Goal: Task Accomplishment & Management: Manage account settings

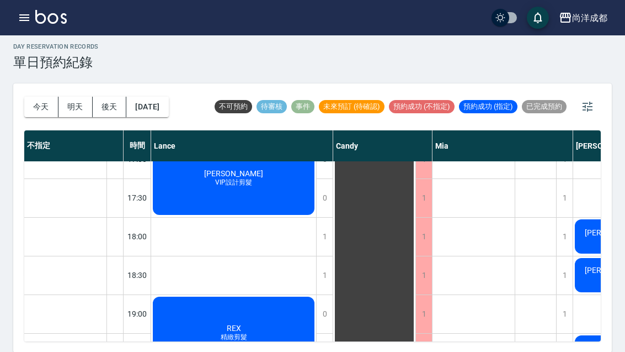
scroll to position [563, 0]
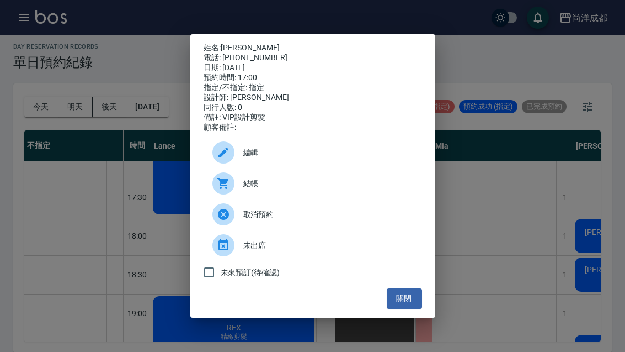
click at [55, 328] on div "姓名: [PERSON_NAME] 電話: [PHONE_NUMBER] 日期: [DATE] 預約時間: 17:00 指定/不指定: 指定 設計師: [PE…" at bounding box center [312, 176] width 625 height 352
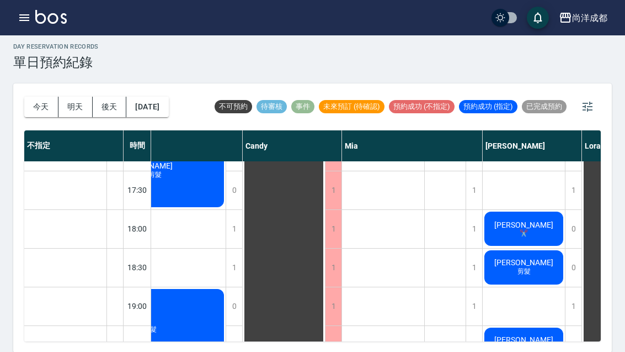
scroll to position [570, 92]
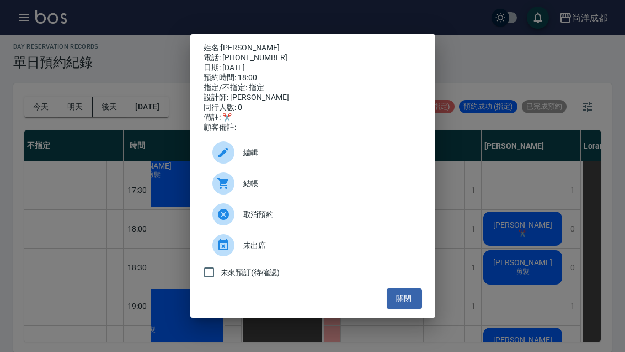
click at [407, 299] on button "關閉" at bounding box center [404, 298] width 35 height 20
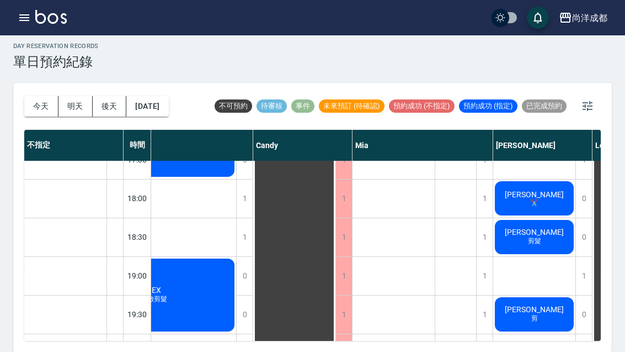
scroll to position [599, 78]
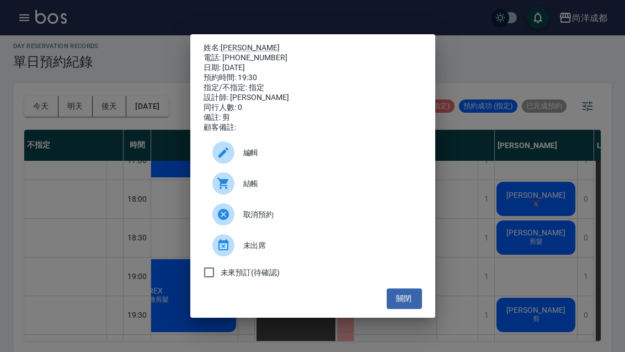
click at [404, 306] on button "關閉" at bounding box center [404, 298] width 35 height 20
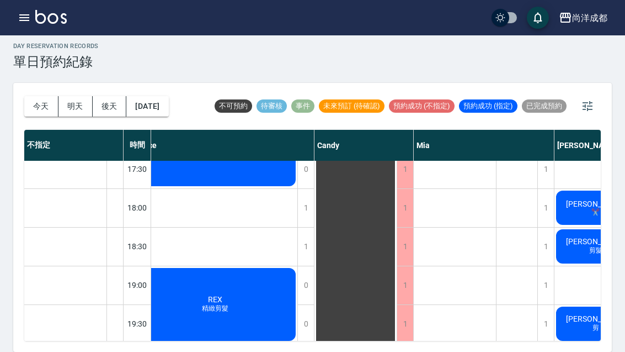
scroll to position [590, 16]
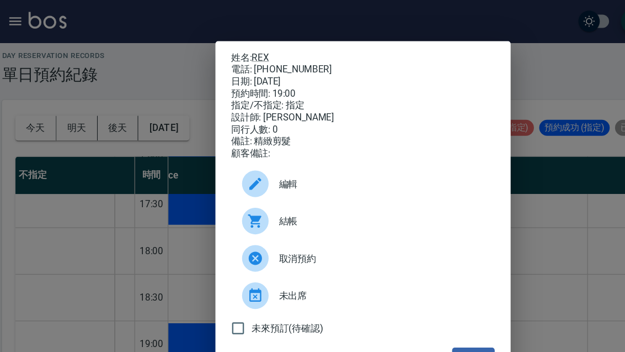
scroll to position [0, 0]
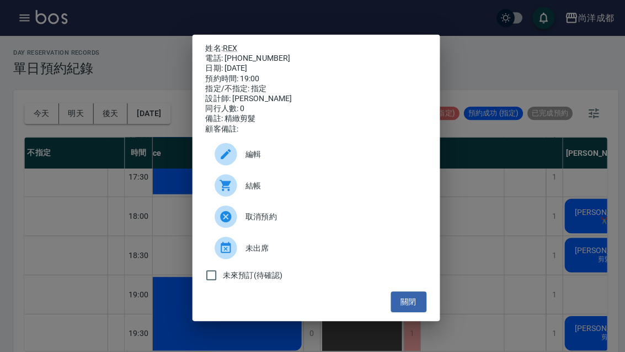
click at [410, 306] on button "關閉" at bounding box center [404, 298] width 35 height 20
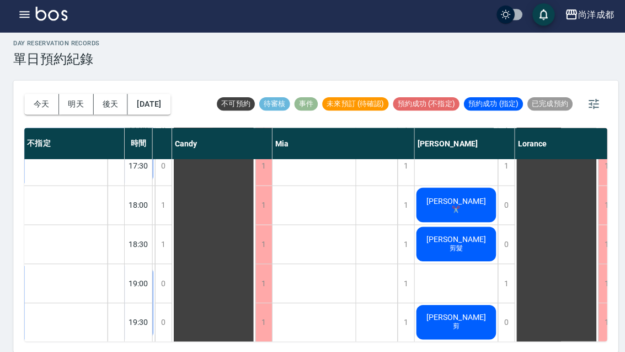
scroll to position [595, 159]
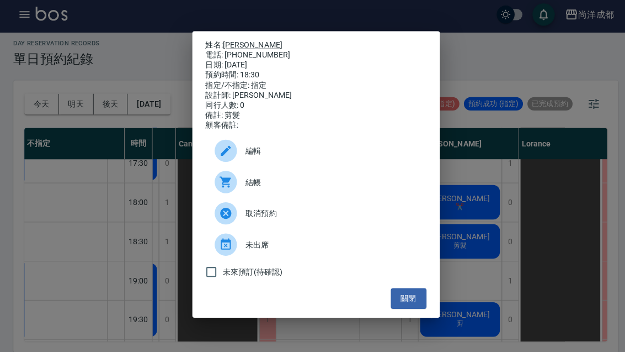
click at [408, 302] on button "關閉" at bounding box center [404, 298] width 35 height 20
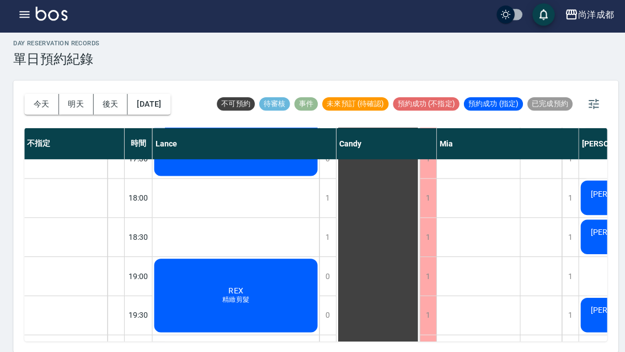
scroll to position [599, 0]
click at [79, 101] on button "明天" at bounding box center [75, 106] width 34 height 20
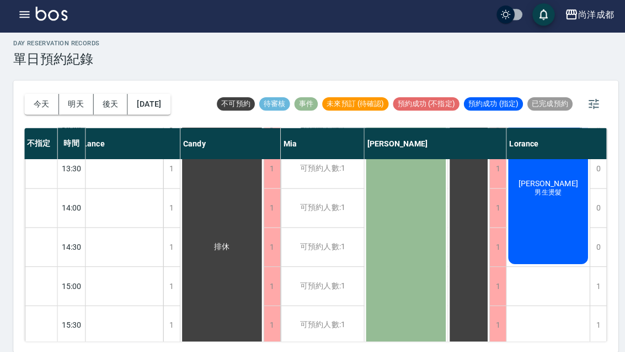
scroll to position [279, 6]
click at [109, 96] on button "後天" at bounding box center [110, 106] width 34 height 20
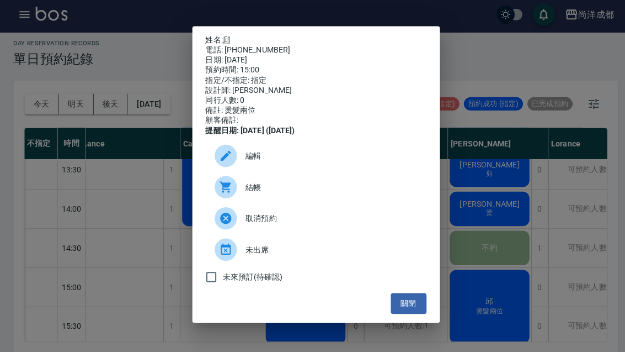
click at [545, 162] on div "姓名: 邱 電話: [PHONE_NUMBER] 日期: [DATE] 預約時間: 15:00 指定/不指定: 指定 設計師: [PERSON_NAME] 同…" at bounding box center [312, 176] width 625 height 352
